Goal: Information Seeking & Learning: Understand process/instructions

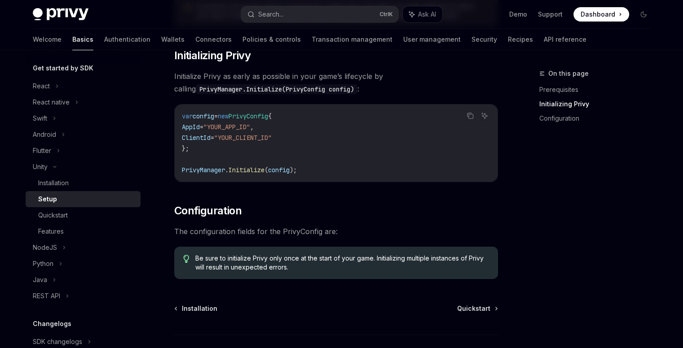
scroll to position [180, 0]
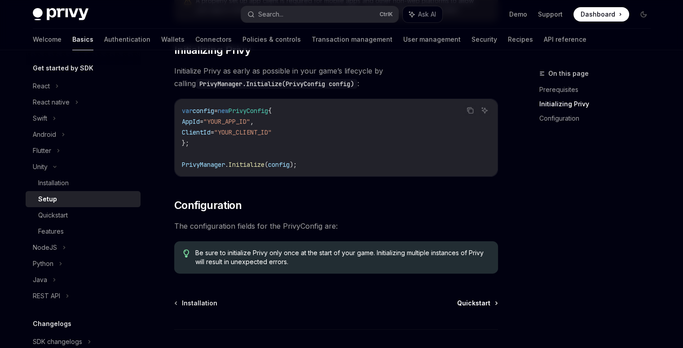
click at [478, 306] on span "Quickstart" at bounding box center [473, 303] width 33 height 9
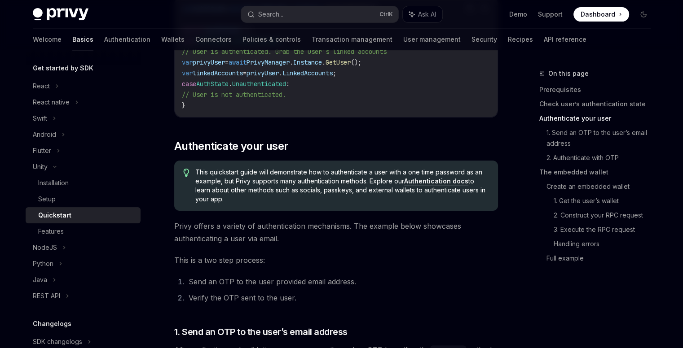
scroll to position [314, 0]
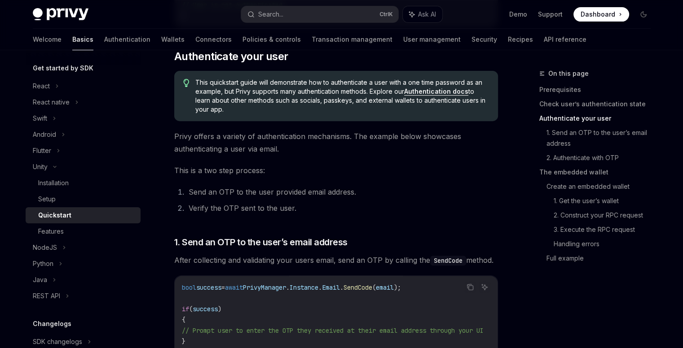
click at [443, 94] on link "Authentication docs" at bounding box center [436, 92] width 64 height 8
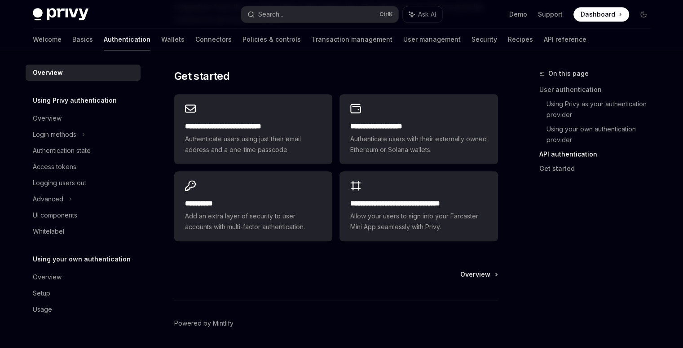
scroll to position [733, 0]
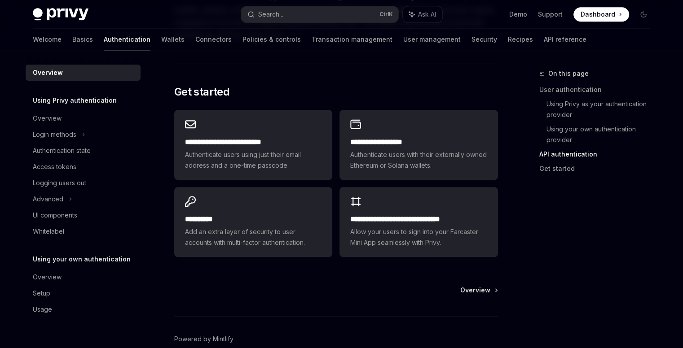
type textarea "*"
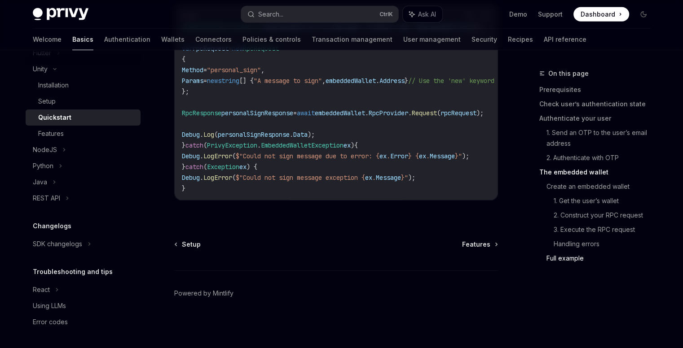
scroll to position [2692, 0]
